Goal: Task Accomplishment & Management: Manage account settings

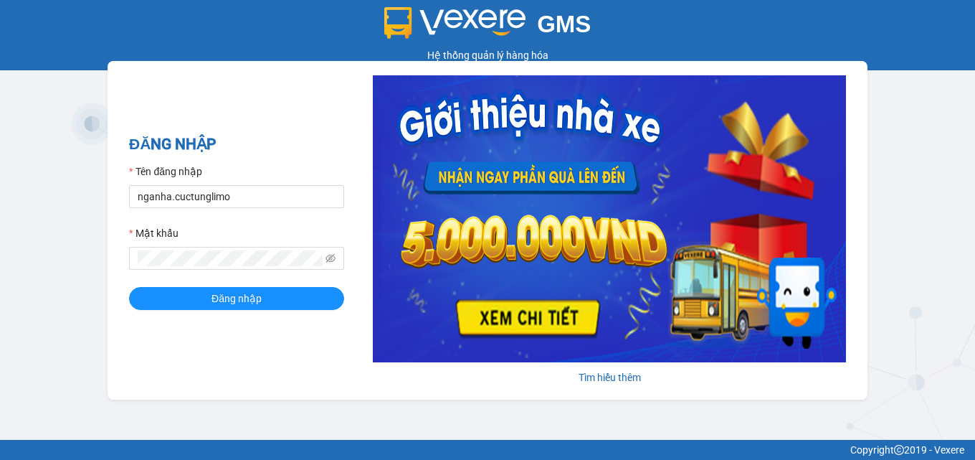
drag, startPoint x: 0, startPoint y: 0, endPoint x: 218, endPoint y: 356, distance: 417.0
click at [218, 356] on div "ĐĂNG NHẬP Tên đăng nhập nganha.cuctunglimo Mật khẩu Đăng nhập Tìm hiểu thêm" at bounding box center [488, 230] width 760 height 338
drag, startPoint x: 168, startPoint y: 196, endPoint x: 133, endPoint y: 183, distance: 37.0
click at [133, 183] on div "Tên đăng nhập nganha.cuctunglimo" at bounding box center [236, 185] width 215 height 44
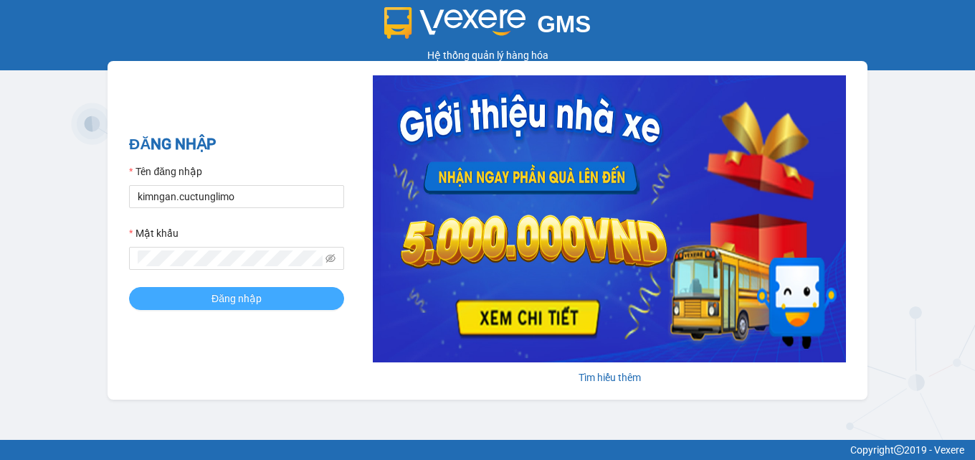
click at [216, 303] on span "Đăng nhập" at bounding box center [236, 298] width 50 height 16
click at [213, 304] on span "Đăng nhập" at bounding box center [236, 298] width 50 height 16
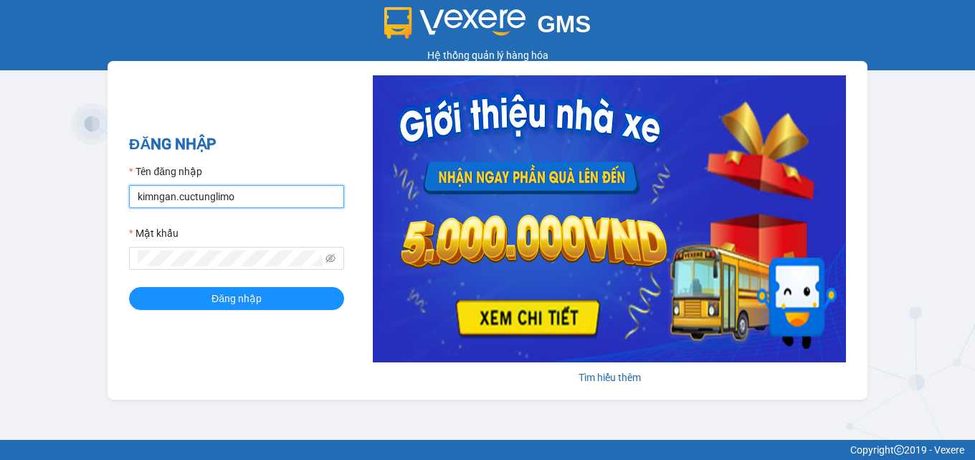
drag, startPoint x: 213, startPoint y: 191, endPoint x: 239, endPoint y: 199, distance: 27.5
click at [239, 199] on input "kimngan.cuctunglimo" at bounding box center [236, 196] width 215 height 23
click at [129, 287] on button "Đăng nhập" at bounding box center [236, 298] width 215 height 23
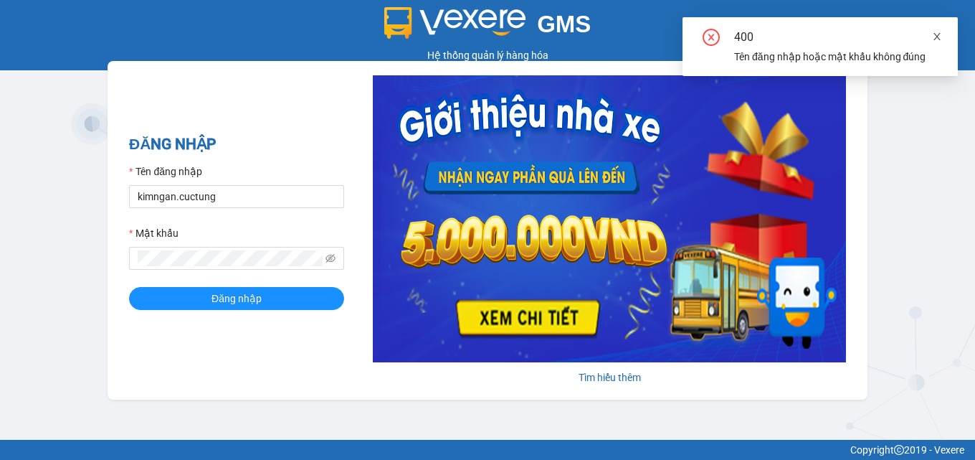
click at [933, 32] on icon "close" at bounding box center [937, 37] width 10 height 10
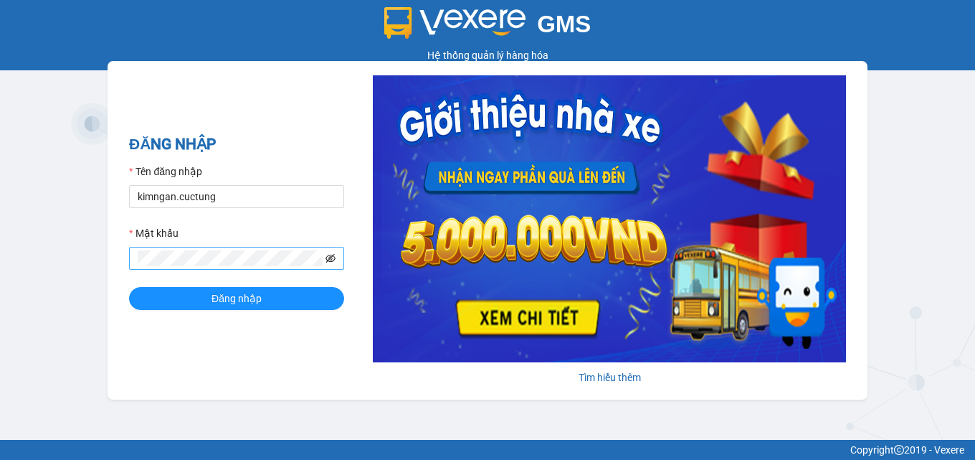
click at [328, 258] on icon "eye-invisible" at bounding box center [330, 258] width 10 height 10
click at [219, 195] on input "kimngan.cuctung" at bounding box center [236, 196] width 215 height 23
type input "kimngan.cuctunglimo"
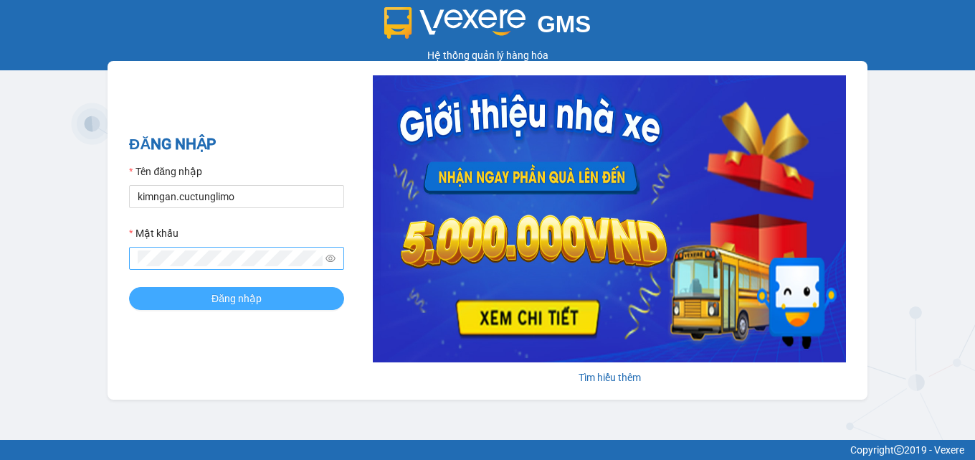
click at [264, 292] on button "Đăng nhập" at bounding box center [236, 298] width 215 height 23
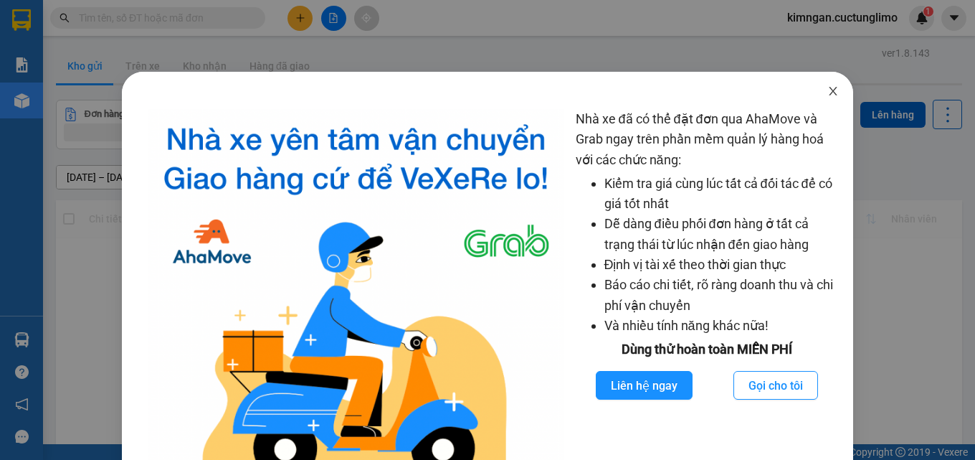
click at [829, 90] on icon "close" at bounding box center [833, 91] width 8 height 9
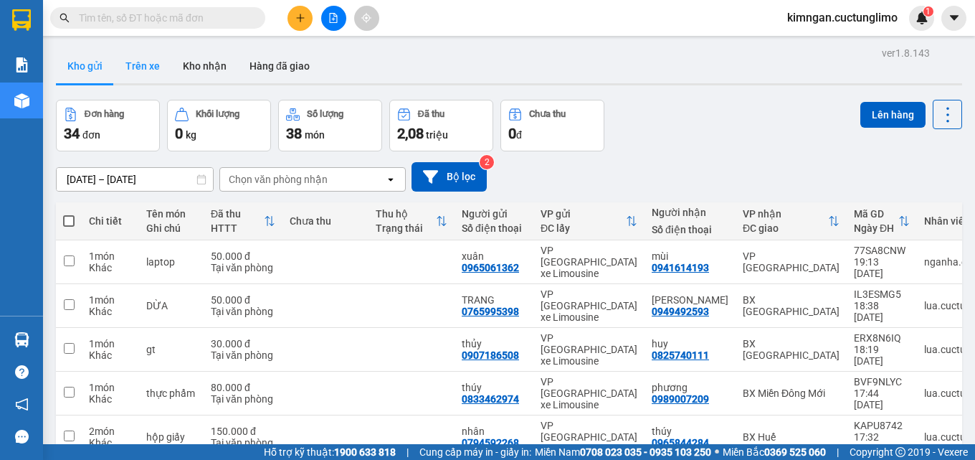
click at [145, 62] on button "Trên xe" at bounding box center [142, 66] width 57 height 34
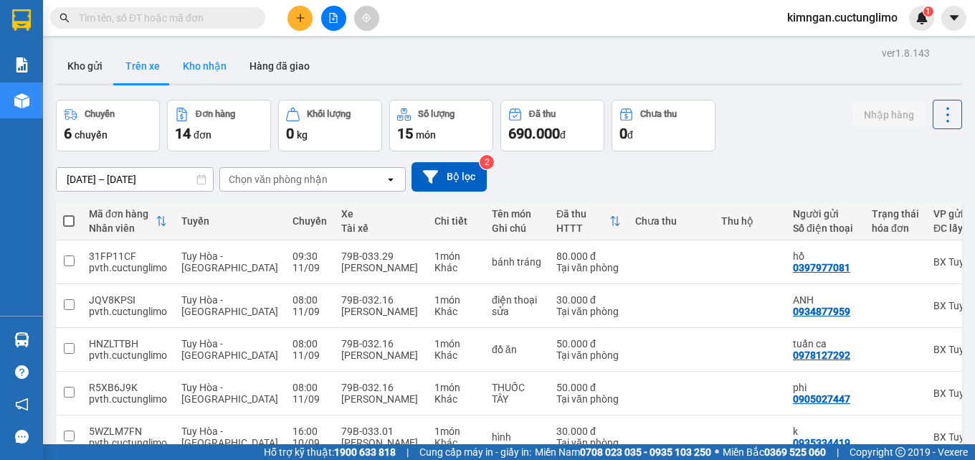
click at [194, 57] on button "Kho nhận" at bounding box center [204, 66] width 67 height 34
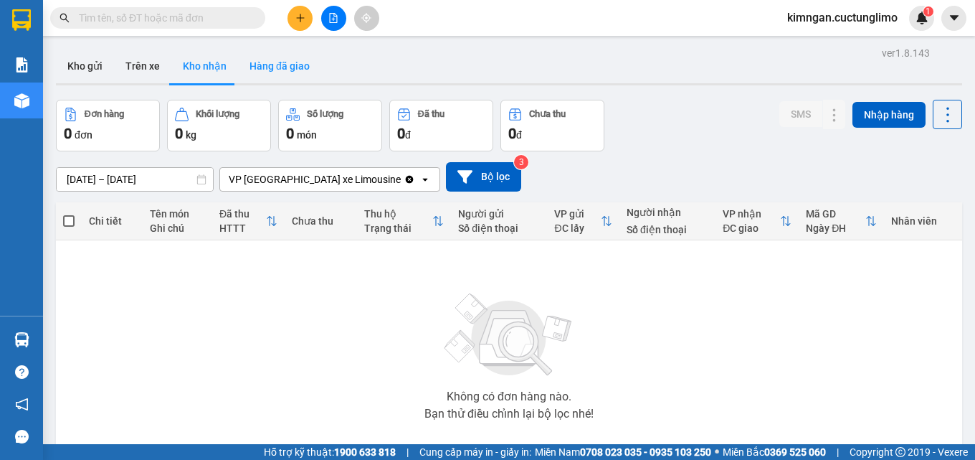
click at [275, 58] on button "Hàng đã giao" at bounding box center [279, 66] width 83 height 34
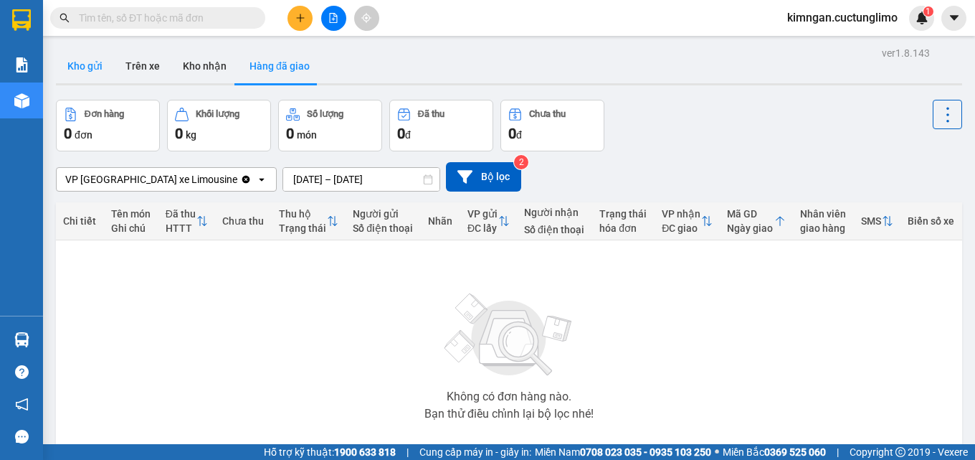
click at [78, 68] on button "Kho gửi" at bounding box center [85, 66] width 58 height 34
